Goal: Task Accomplishment & Management: Complete application form

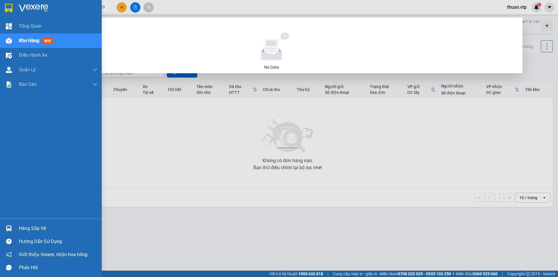
drag, startPoint x: 75, startPoint y: 6, endPoint x: 0, endPoint y: -6, distance: 75.9
click at [0, 0] on html "Kết quả tìm kiếm ( 0 ) Bộ lọc No Data 1370432 thuan.vtp 1 Tổng Quan Kho hàng mớ…" at bounding box center [279, 138] width 558 height 277
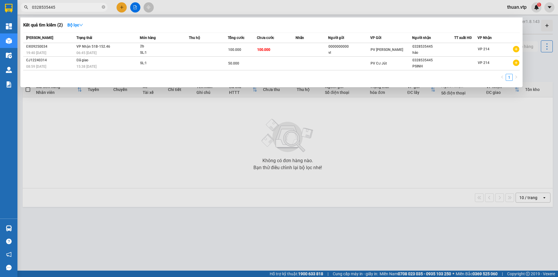
type input "0328535445"
click at [202, 52] on td at bounding box center [208, 50] width 39 height 14
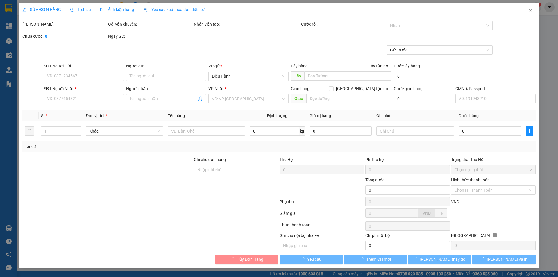
type input "5.000"
type input "0000000000"
type input "vl"
type input "0328535445"
type input "hảo"
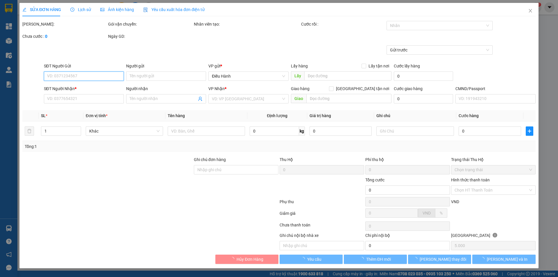
type input "100.000"
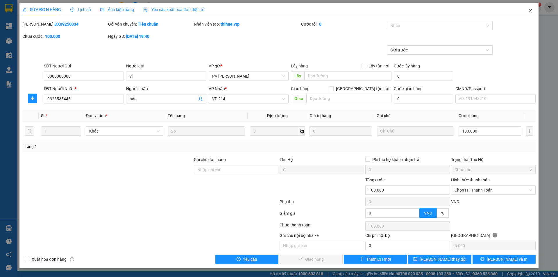
click at [532, 13] on icon "close" at bounding box center [531, 10] width 5 height 5
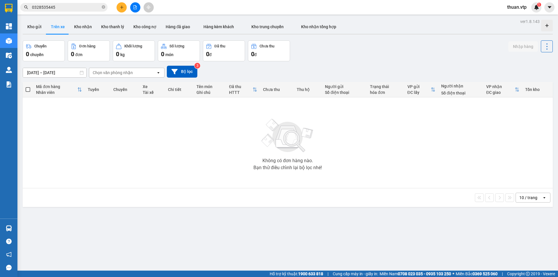
click at [65, 1] on div "Kết quả tìm kiếm ( 2 ) Bộ lọc Mã ĐH Trạng thái Món hàng Thu hộ Tổng cước Chưa c…" at bounding box center [279, 7] width 558 height 15
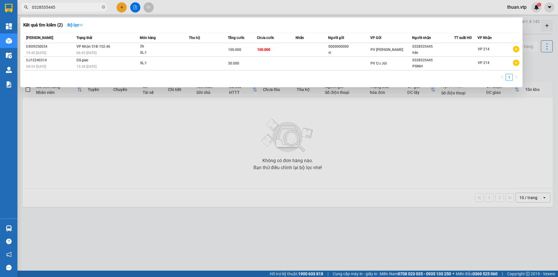
click at [65, 7] on input "0328535445" at bounding box center [66, 7] width 69 height 6
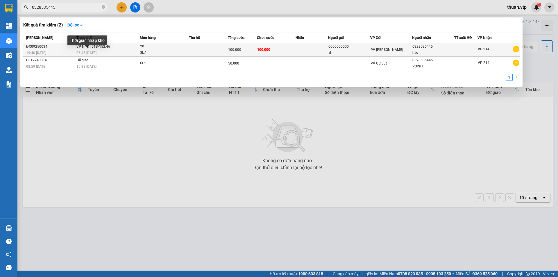
click at [90, 52] on span "06:45 [DATE]" at bounding box center [86, 53] width 20 height 4
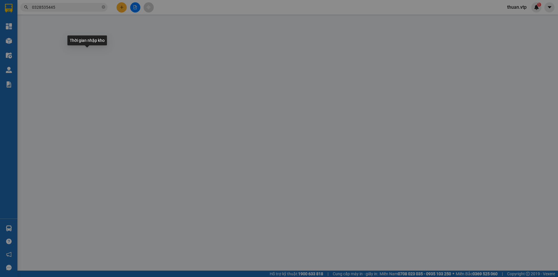
type input "0000000000"
type input "vl"
type input "0328535445"
type input "hảo"
type input "100.000"
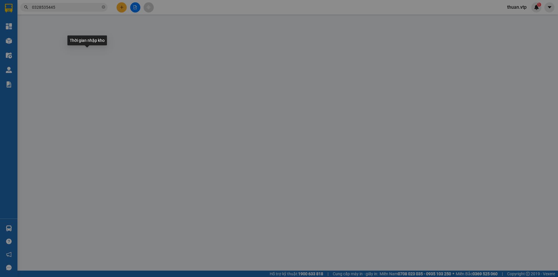
type input "100.000"
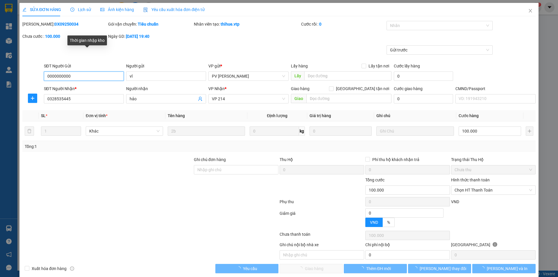
type input "5.000"
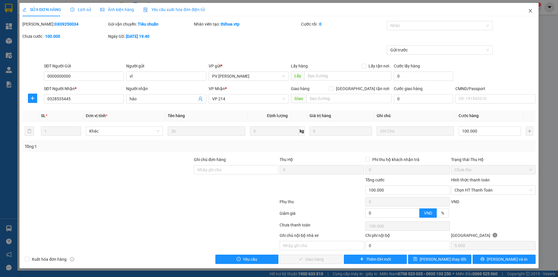
click at [534, 11] on span "Close" at bounding box center [531, 11] width 16 height 16
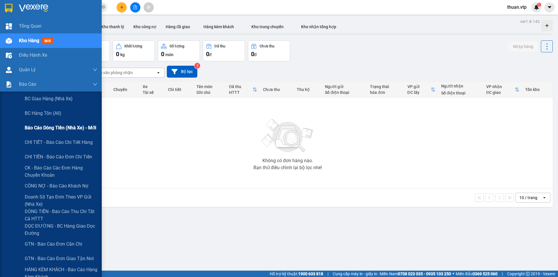
click at [82, 125] on span "Báo cáo dòng tiền (nhà xe) - mới" at bounding box center [61, 127] width 72 height 7
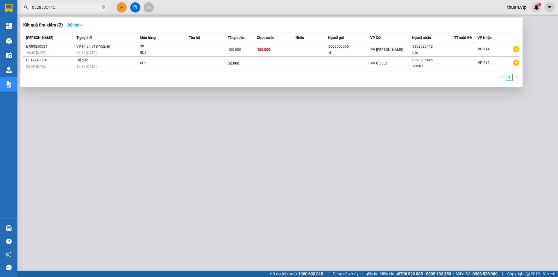
click at [85, 7] on input "0328535445" at bounding box center [66, 7] width 69 height 6
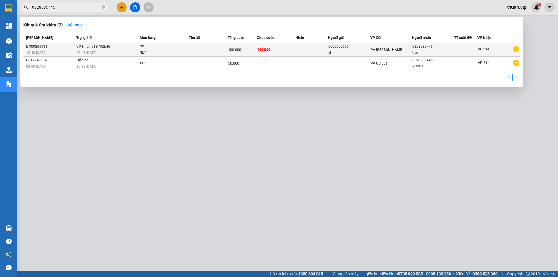
click at [166, 49] on div "2b" at bounding box center [162, 46] width 44 height 6
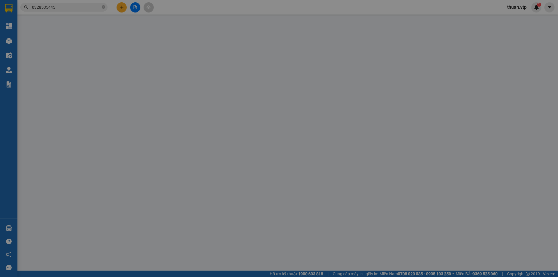
type input "5.000"
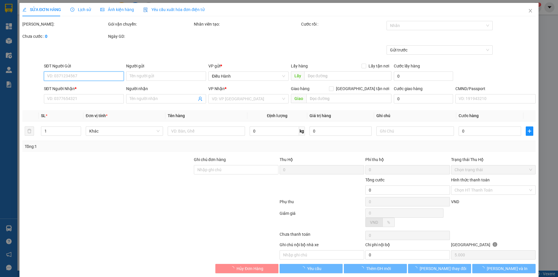
type input "0000000000"
type input "vl"
type input "0328535445"
type input "hảo"
type input "100.000"
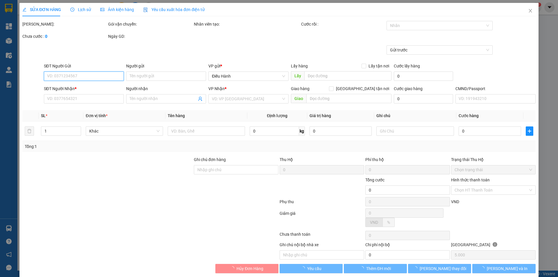
type input "100.000"
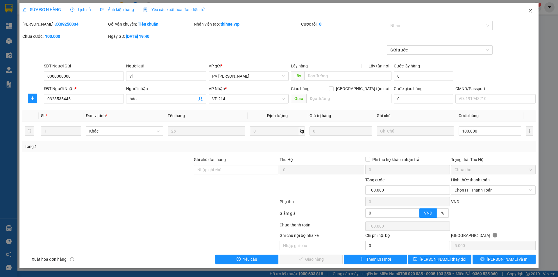
click at [532, 12] on icon "close" at bounding box center [531, 10] width 5 height 5
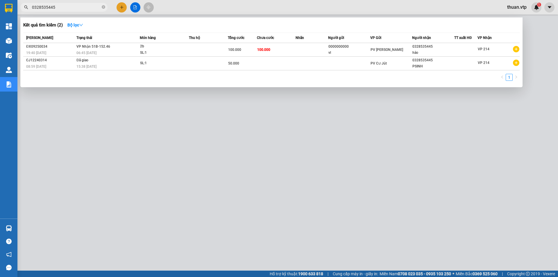
click at [67, 9] on input "0328535445" at bounding box center [66, 7] width 69 height 6
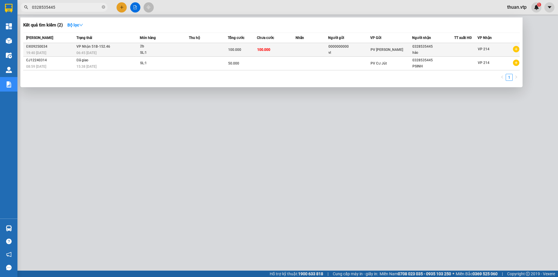
click at [200, 51] on td at bounding box center [208, 50] width 39 height 14
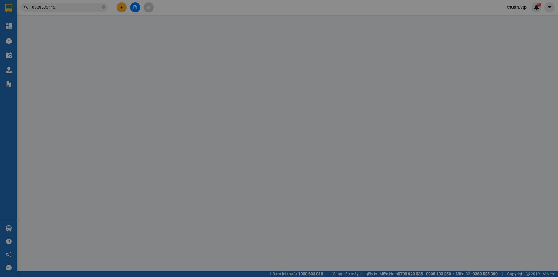
type input "0000000000"
type input "vl"
type input "0328535445"
type input "hảo"
type input "100.000"
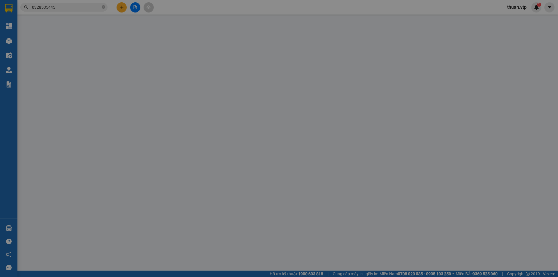
type input "100.000"
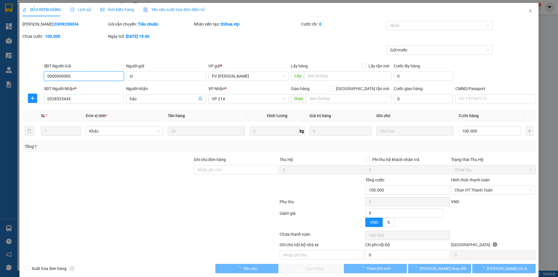
type input "5.000"
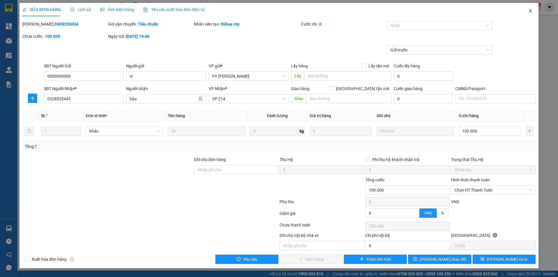
click at [530, 10] on icon "close" at bounding box center [530, 10] width 3 height 3
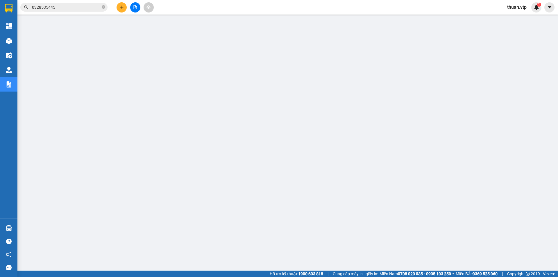
click at [77, 7] on input "0328535445" at bounding box center [66, 7] width 69 height 6
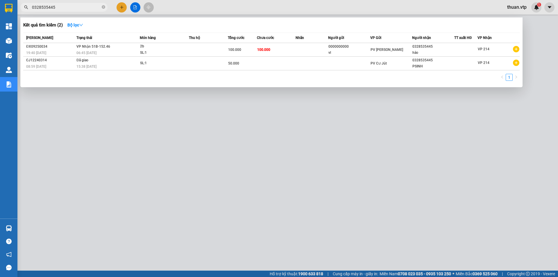
click at [211, 151] on div at bounding box center [279, 138] width 558 height 277
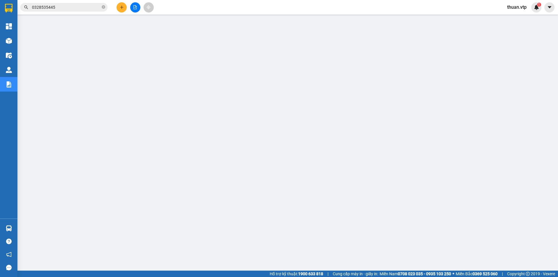
click at [70, 4] on input "0328535445" at bounding box center [66, 7] width 69 height 6
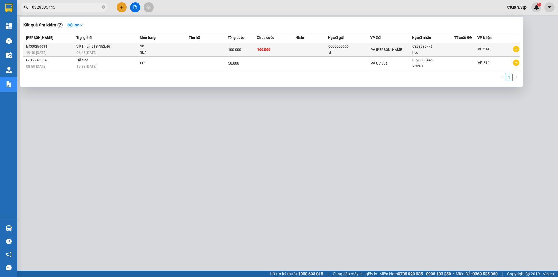
click at [100, 49] on td "VP Nhận 51B-152.46 06:45 [DATE]" at bounding box center [107, 50] width 65 height 14
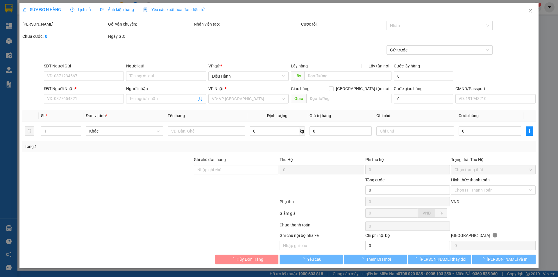
type input "5.000"
type input "0000000000"
type input "vl"
type input "0328535445"
type input "hảo"
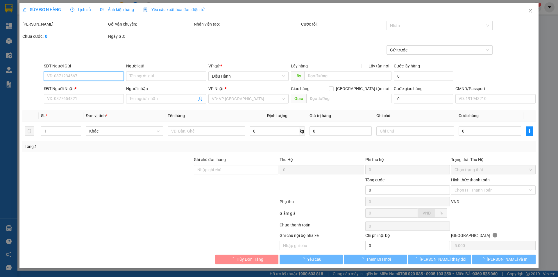
type input "100.000"
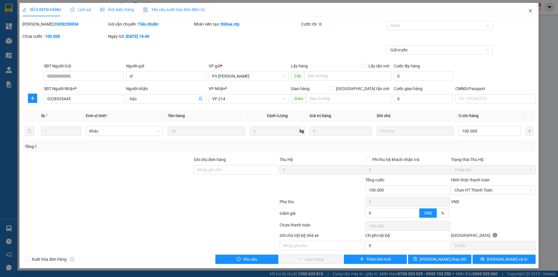
click at [533, 11] on icon "close" at bounding box center [531, 10] width 5 height 5
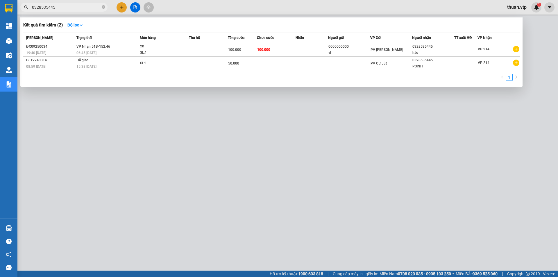
click at [79, 6] on input "0328535445" at bounding box center [66, 7] width 69 height 6
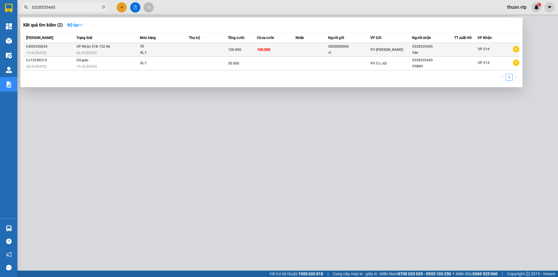
click at [102, 49] on td "VP Nhận 51B-152.46 06:45 [DATE]" at bounding box center [107, 50] width 65 height 14
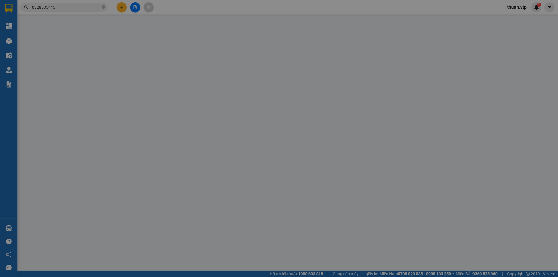
type input "0000000000"
type input "vl"
type input "0328535445"
type input "hảo"
type input "100.000"
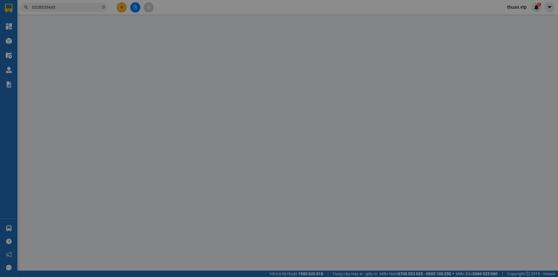
type input "100.000"
type input "5.000"
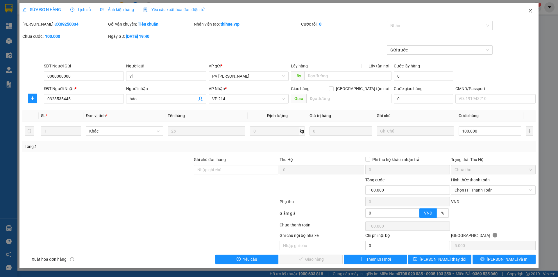
click at [531, 9] on icon "close" at bounding box center [531, 10] width 5 height 5
